Goal: Task Accomplishment & Management: Complete application form

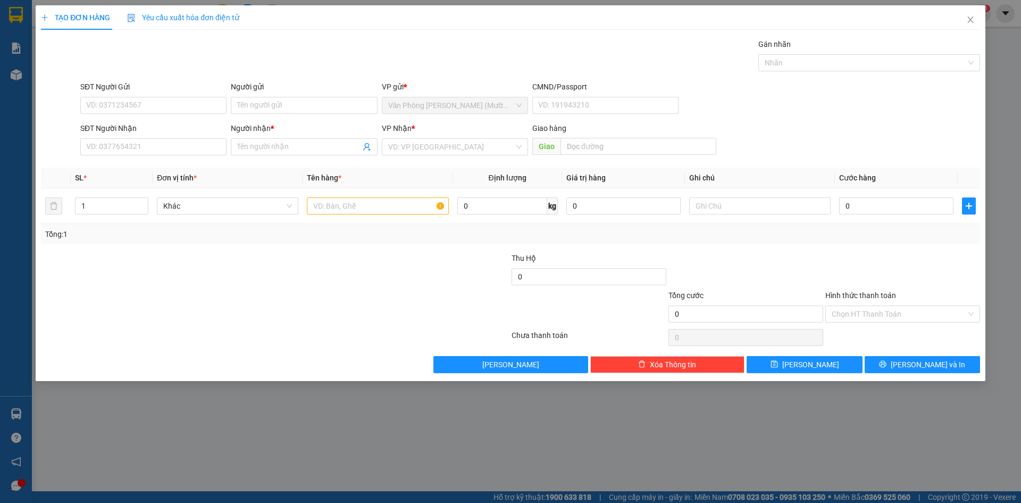
click at [182, 114] on div "SĐT Người Gửi VD: 0371234567" at bounding box center [153, 99] width 146 height 37
click at [182, 108] on input "SĐT Người Gửi" at bounding box center [153, 105] width 146 height 17
click at [177, 101] on input "SĐT Người Gửi" at bounding box center [153, 105] width 146 height 17
type input "0983907435"
click at [204, 131] on div "0983907435 - CAFE [PERSON_NAME]" at bounding box center [153, 127] width 133 height 12
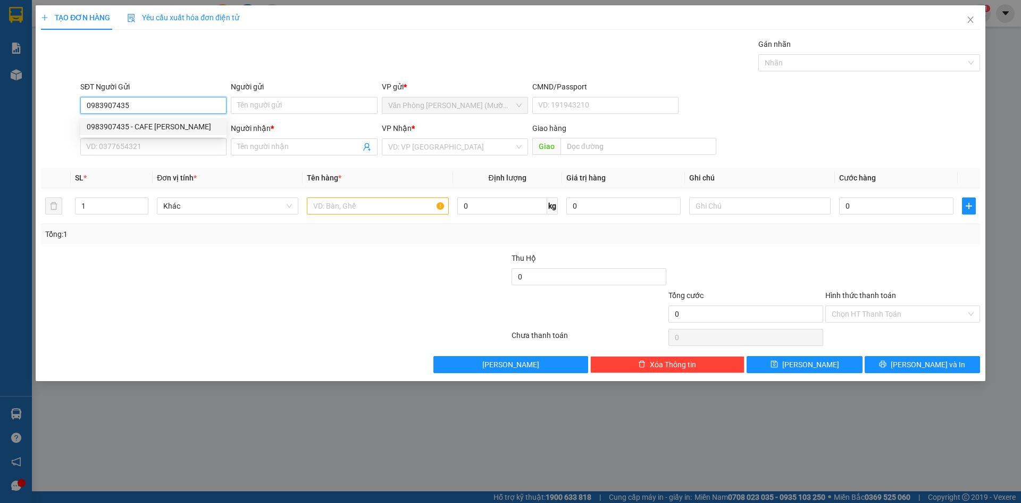
type input "CAFE [PERSON_NAME]"
type input "0983907435"
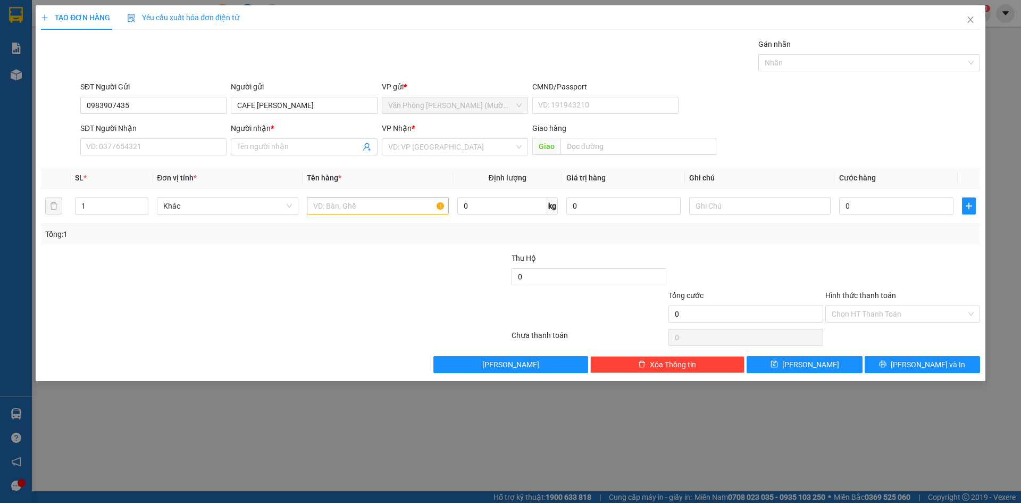
click at [198, 52] on div "Gói vận chuyển * Tiêu chuẩn Gán nhãn Nhãn" at bounding box center [530, 56] width 904 height 37
click at [197, 149] on input "SĐT Người Nhận" at bounding box center [153, 146] width 146 height 17
click at [179, 181] on div "0796242322 - CAFE [PERSON_NAME]" at bounding box center [153, 185] width 133 height 12
type input "0796242322"
type input "CAFE [PERSON_NAME]"
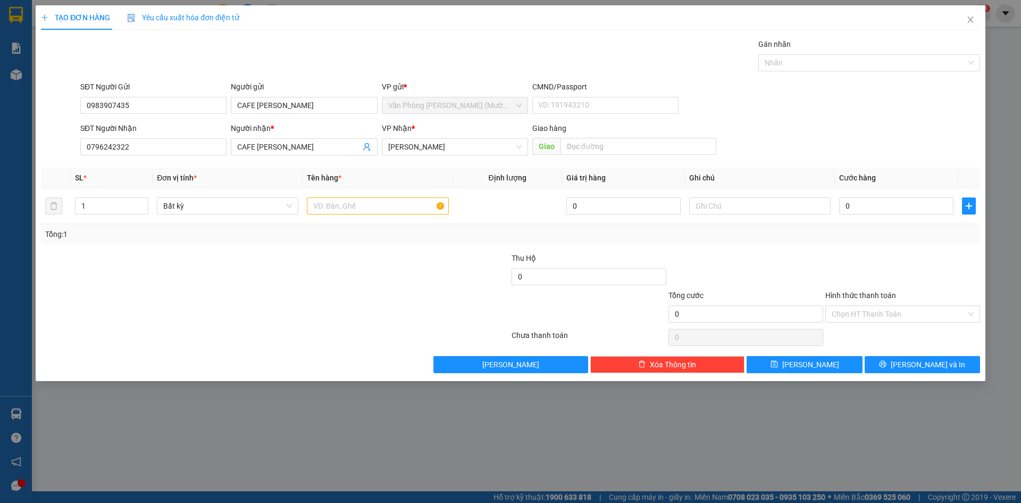
click at [848, 125] on div "SĐT Người Nhận 0796242322 0796242322 Người nhận * CAFE [PERSON_NAME] VP Nhận * …" at bounding box center [530, 140] width 904 height 37
click at [846, 122] on form "SĐT Người Gửi 0983907435 Người gửi CAFE [PERSON_NAME] VP gửi * Văn Phòng [PERSO…" at bounding box center [510, 120] width 939 height 79
click at [346, 205] on input "text" at bounding box center [377, 205] width 141 height 17
drag, startPoint x: 100, startPoint y: 216, endPoint x: 77, endPoint y: 213, distance: 23.1
click at [77, 213] on div "1" at bounding box center [111, 205] width 73 height 21
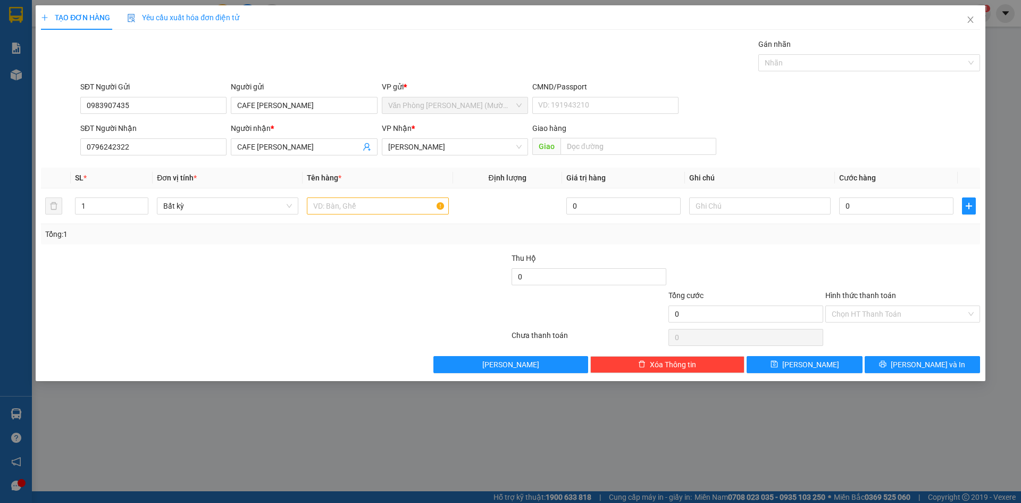
drag, startPoint x: 307, startPoint y: 305, endPoint x: 373, endPoint y: 232, distance: 97.9
click at [315, 303] on div at bounding box center [197, 307] width 314 height 37
click at [365, 214] on input "text" at bounding box center [377, 205] width 141 height 17
type input "2"
drag, startPoint x: 90, startPoint y: 210, endPoint x: 79, endPoint y: 212, distance: 12.0
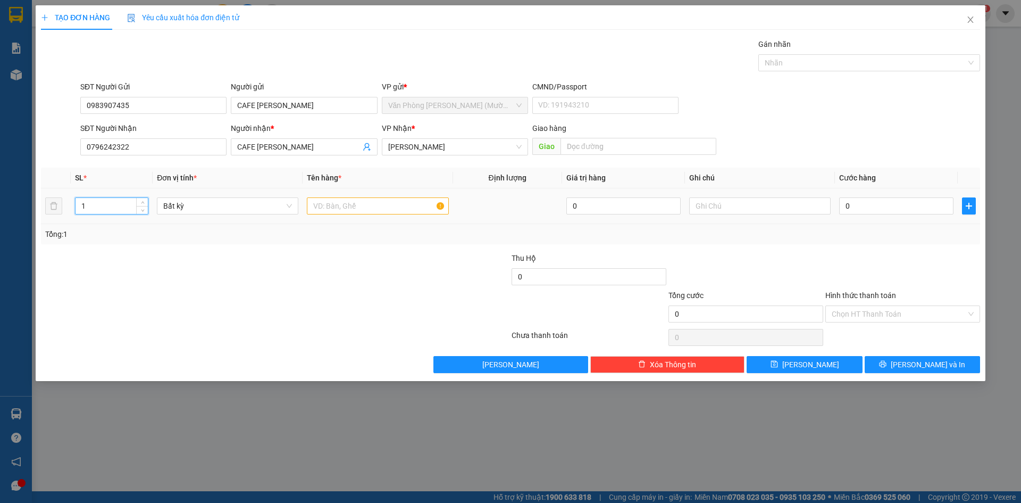
click at [79, 212] on input "1" at bounding box center [112, 206] width 72 height 16
type input "2"
click at [343, 203] on input "text" at bounding box center [377, 205] width 141 height 17
click at [895, 123] on form "SĐT Người Gửi 0983907435 Người gửi CAFE [PERSON_NAME] VP gửi * Văn Phòng [PERSO…" at bounding box center [510, 120] width 939 height 79
click at [356, 209] on input "1 TX" at bounding box center [377, 205] width 141 height 17
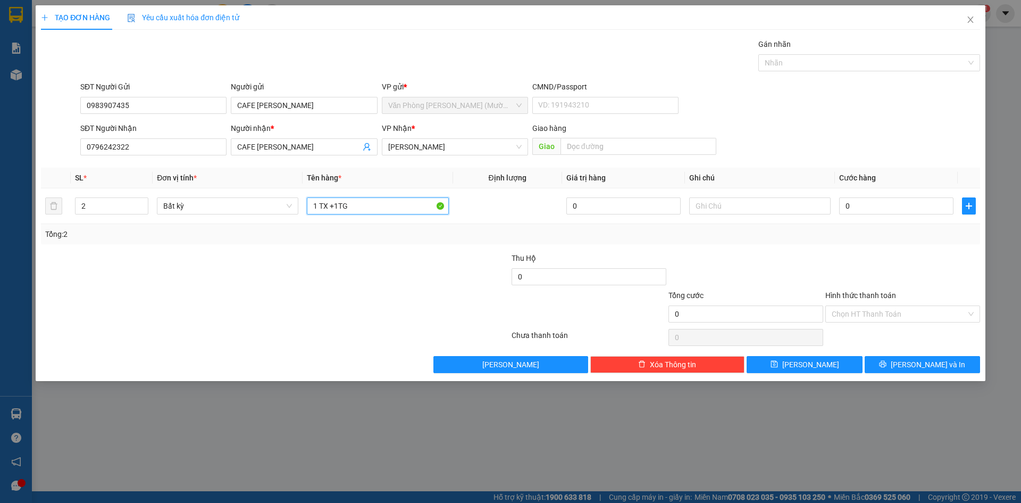
type input "1 TX +1TG"
click at [933, 129] on div "SĐT Người Nhận 0796242322 Người nhận * CAFE [PERSON_NAME] VP Nhận * [PERSON_NAM…" at bounding box center [530, 140] width 904 height 37
click at [915, 106] on div "SĐT Người Gửi 0983907435 Người gửi CAFE [PERSON_NAME] VP gửi * Văn Phòng [PERSO…" at bounding box center [530, 99] width 904 height 37
click at [922, 118] on div "SĐT Người Gửi 0983907435 Người gửi CAFE [PERSON_NAME] VP gửi * Văn Phòng [PERSO…" at bounding box center [530, 99] width 904 height 37
click at [917, 116] on div "SĐT Người Gửi 0983907435 Người gửi CAFE [PERSON_NAME] VP gửi * Văn Phòng [PERSO…" at bounding box center [530, 99] width 904 height 37
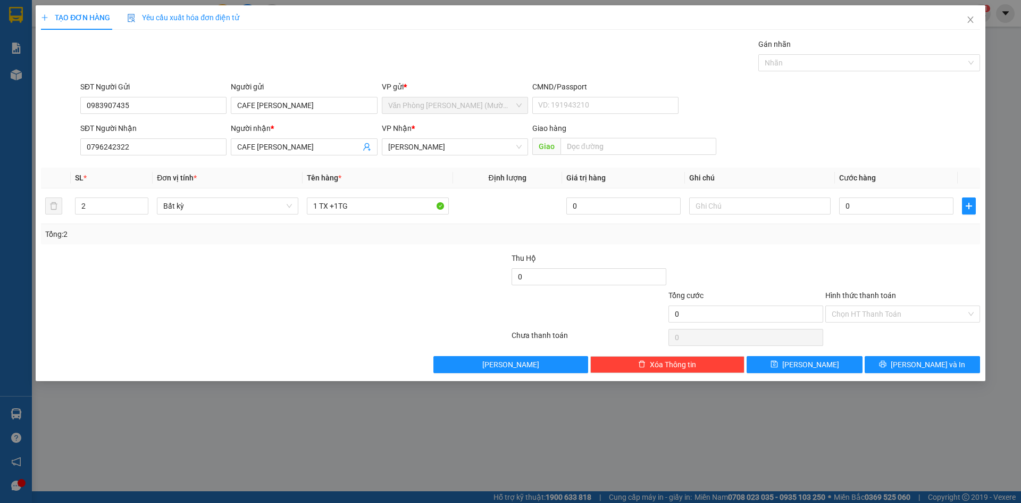
click at [910, 108] on div "SĐT Người Gửi 0983907435 Người gửi CAFE [PERSON_NAME] VP gửi * Văn Phòng [PERSO…" at bounding box center [530, 99] width 904 height 37
click at [894, 111] on div "SĐT Người Gửi 0983907435 Người gửi CAFE [PERSON_NAME] VP gửi * Văn Phòng [PERSO…" at bounding box center [530, 99] width 904 height 37
click at [887, 208] on input "0" at bounding box center [896, 205] width 114 height 17
type input "9"
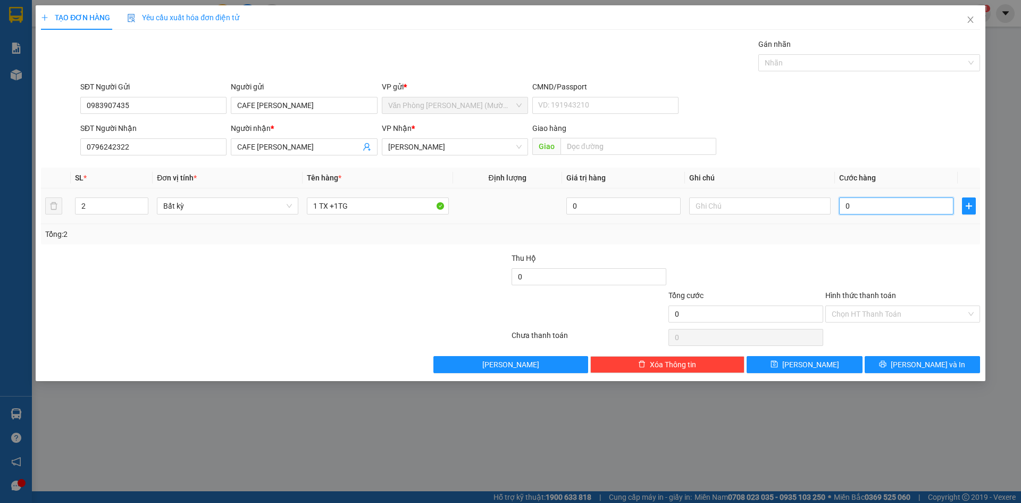
type input "9"
type input "90"
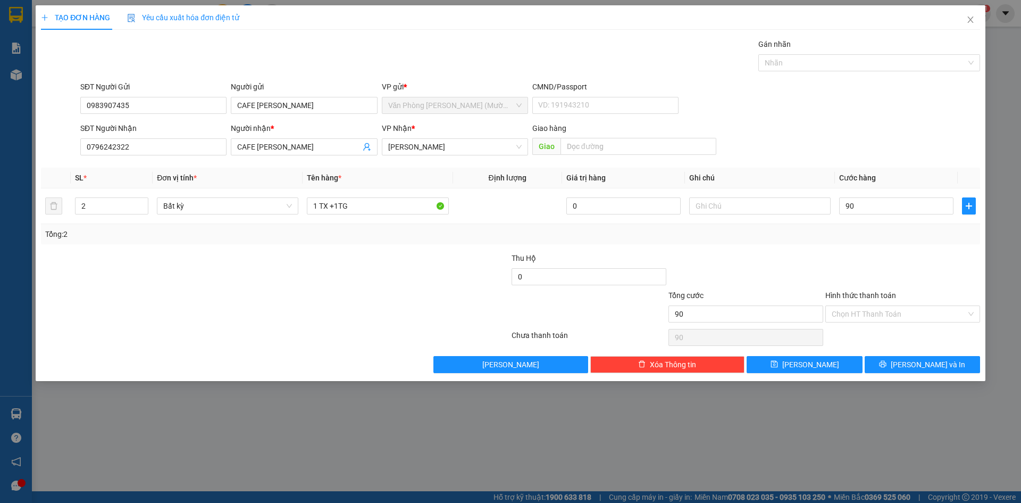
type input "90.000"
click at [884, 124] on div "SĐT Người Nhận 0796242322 Người nhận * CAFE [PERSON_NAME] VP Nhận * [PERSON_NAM…" at bounding box center [530, 140] width 904 height 37
drag, startPoint x: 936, startPoint y: 279, endPoint x: 932, endPoint y: 300, distance: 21.1
click at [936, 280] on div at bounding box center [902, 270] width 157 height 37
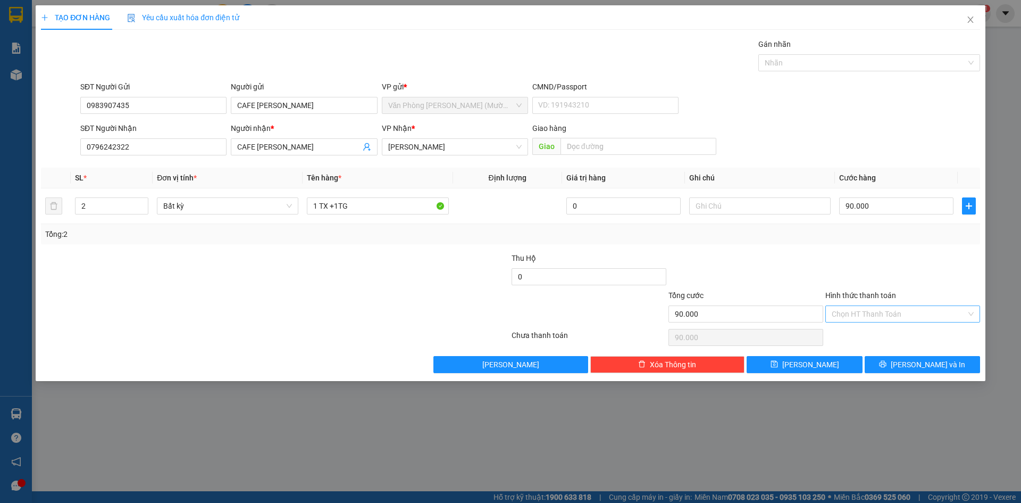
click at [922, 315] on input "Hình thức thanh toán" at bounding box center [899, 314] width 135 height 16
drag, startPoint x: 904, startPoint y: 333, endPoint x: 919, endPoint y: 291, distance: 44.6
click at [903, 333] on div "Tại văn phòng" at bounding box center [903, 335] width 142 height 12
type input "0"
click at [920, 288] on div at bounding box center [902, 270] width 157 height 37
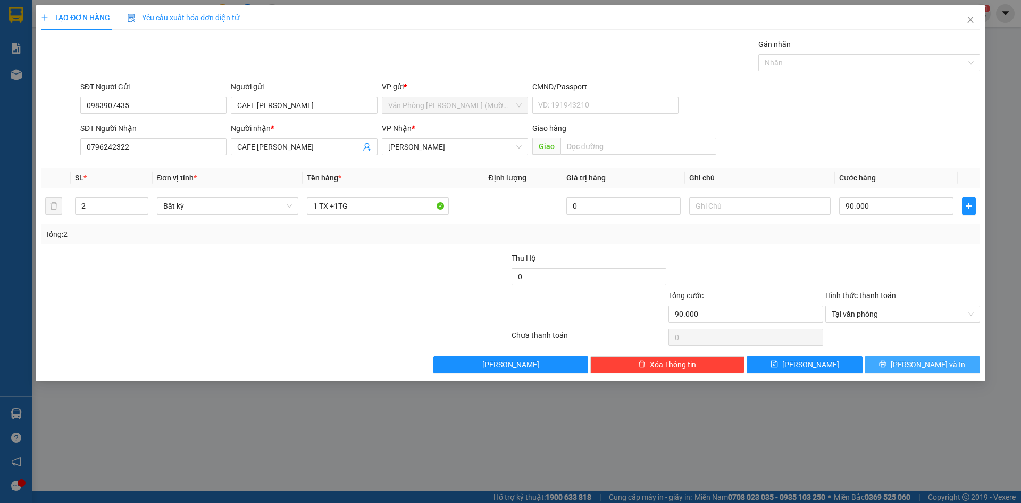
click at [932, 356] on button "[PERSON_NAME] và In" at bounding box center [922, 364] width 115 height 17
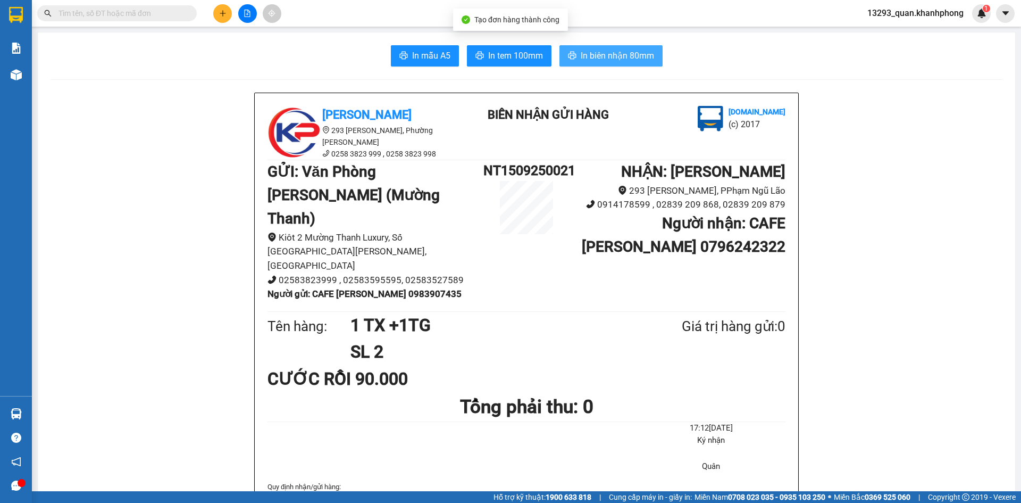
click at [618, 48] on button "In biên nhận 80mm" at bounding box center [610, 55] width 103 height 21
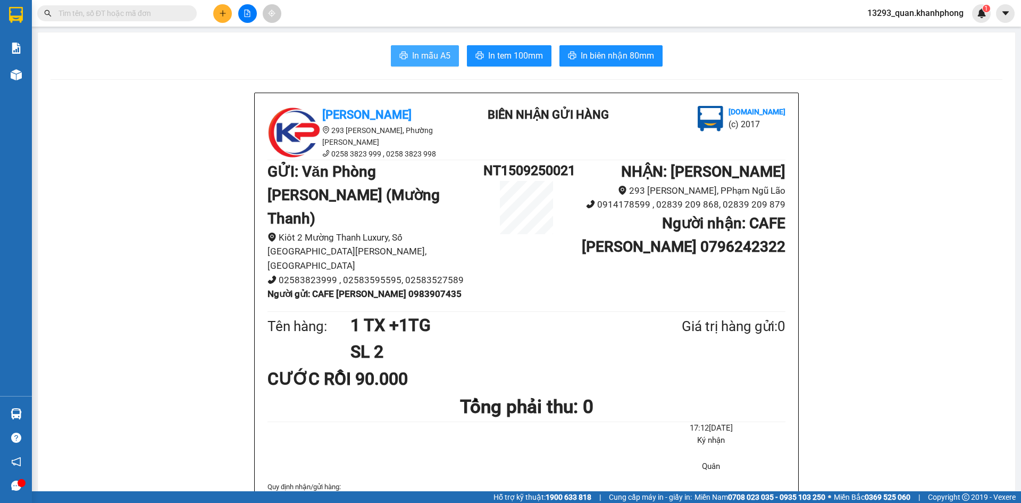
click at [427, 55] on span "In mẫu A5" at bounding box center [431, 55] width 38 height 13
click at [432, 55] on span "In mẫu A5" at bounding box center [431, 55] width 38 height 13
